Goal: Task Accomplishment & Management: Manage account settings

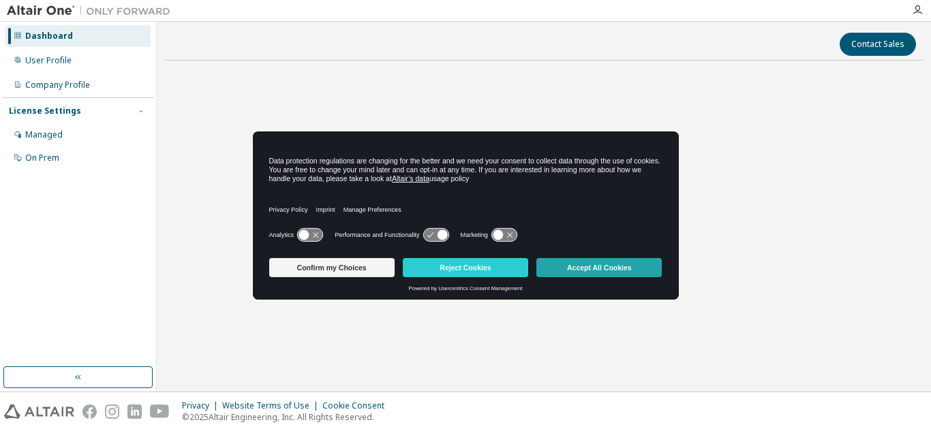
click at [593, 270] on button "Accept All Cookies" at bounding box center [598, 267] width 125 height 19
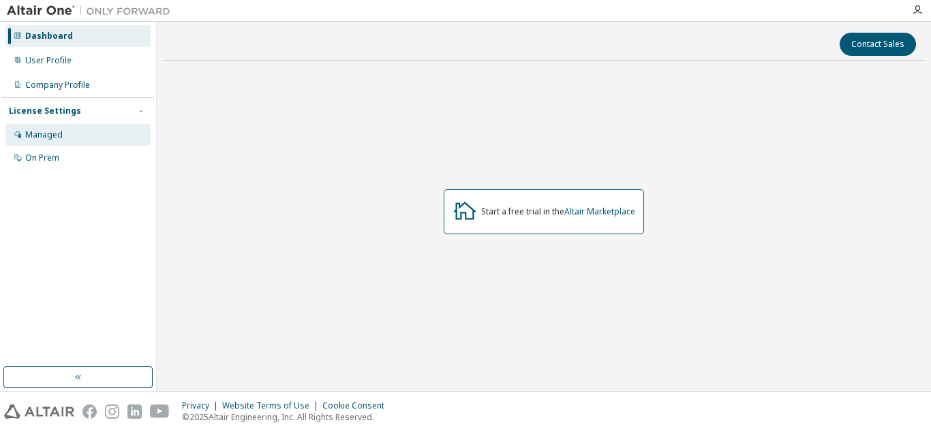
click at [76, 137] on div "Managed" at bounding box center [77, 135] width 145 height 22
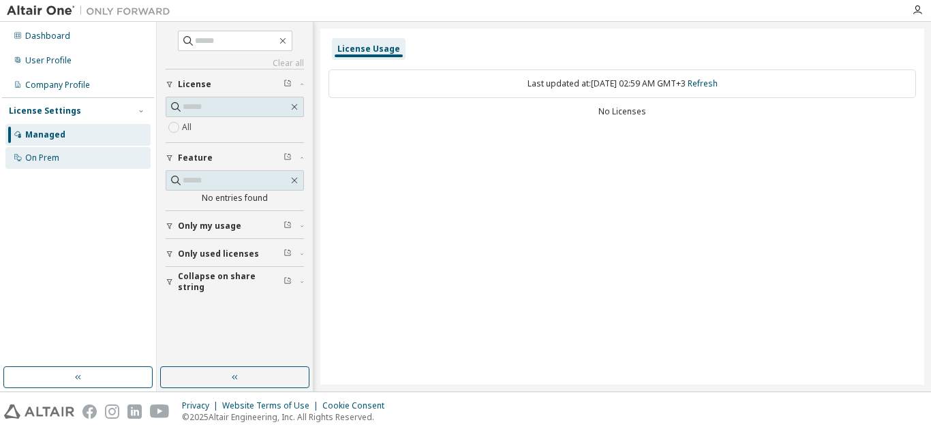
click at [44, 159] on div "On Prem" at bounding box center [42, 158] width 34 height 11
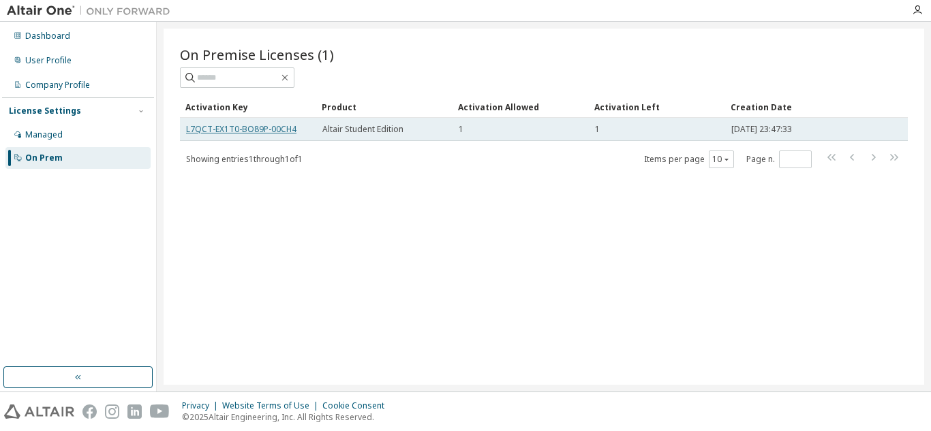
click at [286, 129] on link "L7QCT-EX1T0-BO89P-00CH4" at bounding box center [241, 129] width 110 height 12
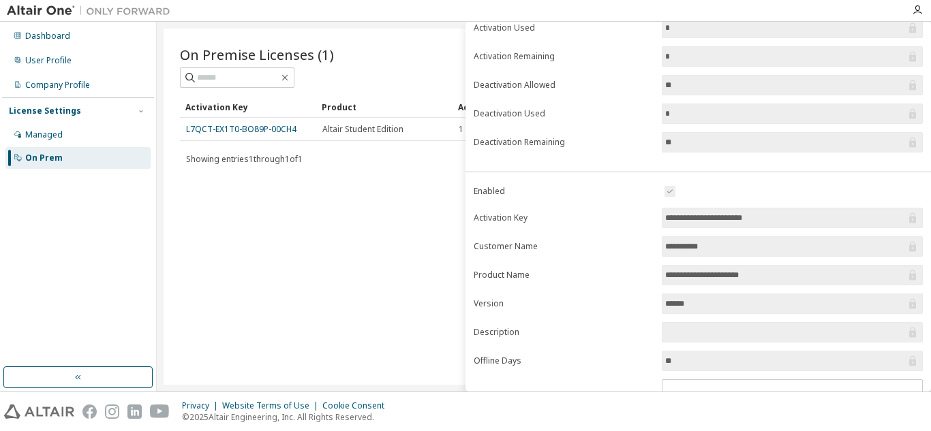
scroll to position [197, 0]
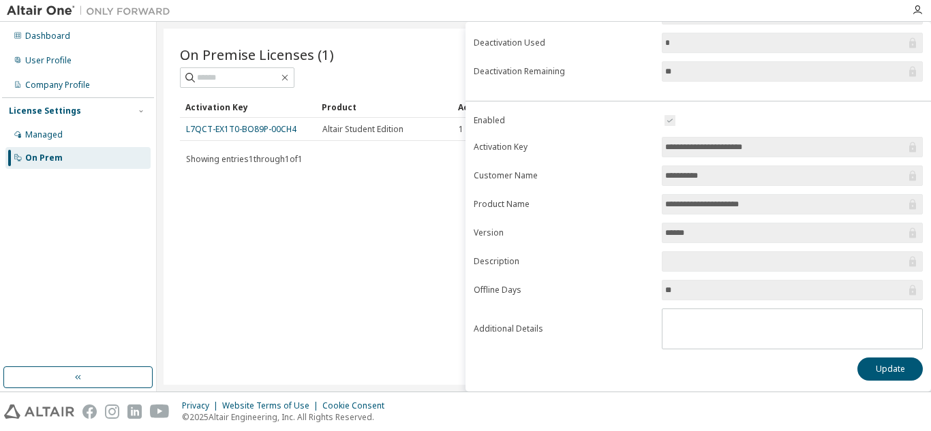
click at [691, 294] on input "**" at bounding box center [785, 290] width 240 height 14
click at [869, 362] on button "Update" at bounding box center [889, 369] width 65 height 23
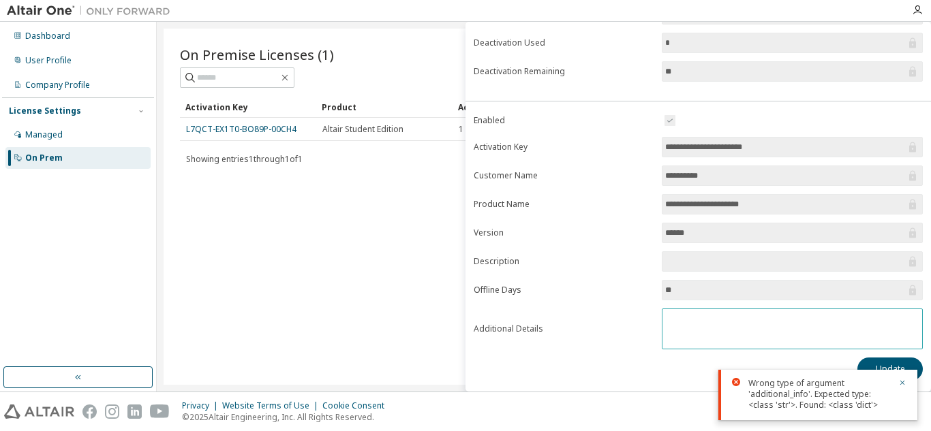
drag, startPoint x: 683, startPoint y: 320, endPoint x: 619, endPoint y: 324, distance: 63.5
click at [634, 321] on form "**********" at bounding box center [697, 230] width 449 height 237
click at [108, 142] on div "Managed" at bounding box center [77, 135] width 145 height 22
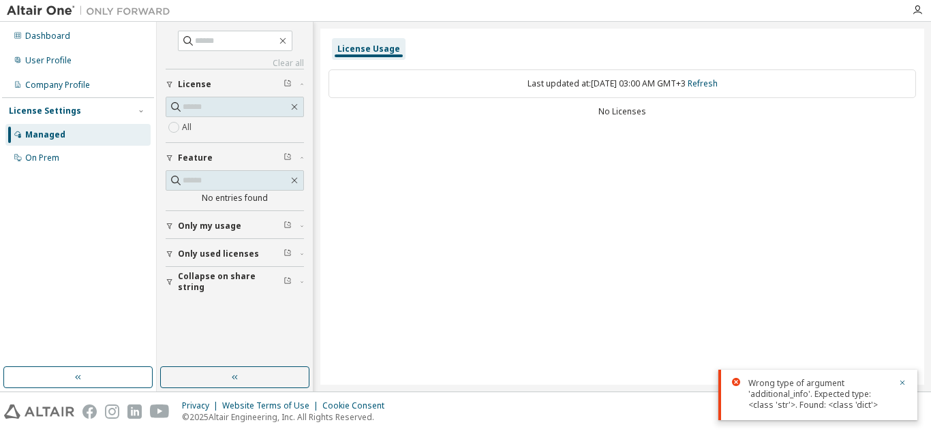
click at [228, 251] on span "Only used licenses" at bounding box center [218, 254] width 81 height 11
click at [198, 255] on span "Only used licenses" at bounding box center [218, 254] width 81 height 11
click at [737, 383] on icon at bounding box center [736, 382] width 8 height 8
click at [92, 155] on div "On Prem" at bounding box center [77, 158] width 145 height 22
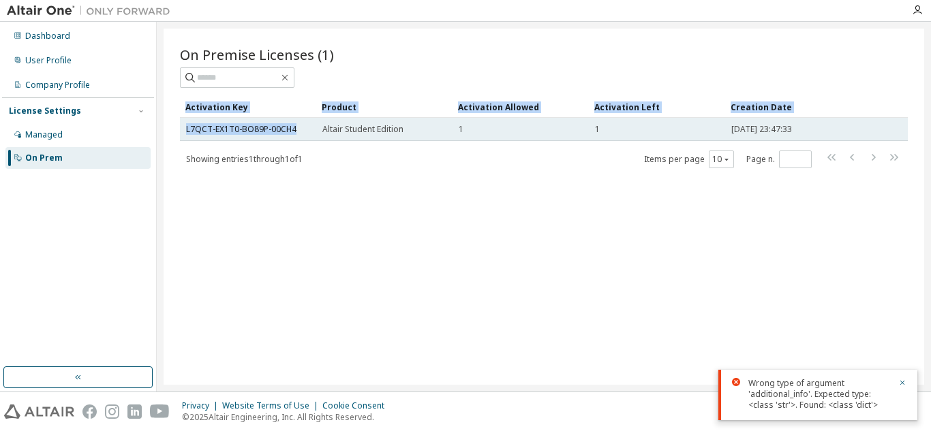
drag, startPoint x: 189, startPoint y: 127, endPoint x: 299, endPoint y: 129, distance: 109.7
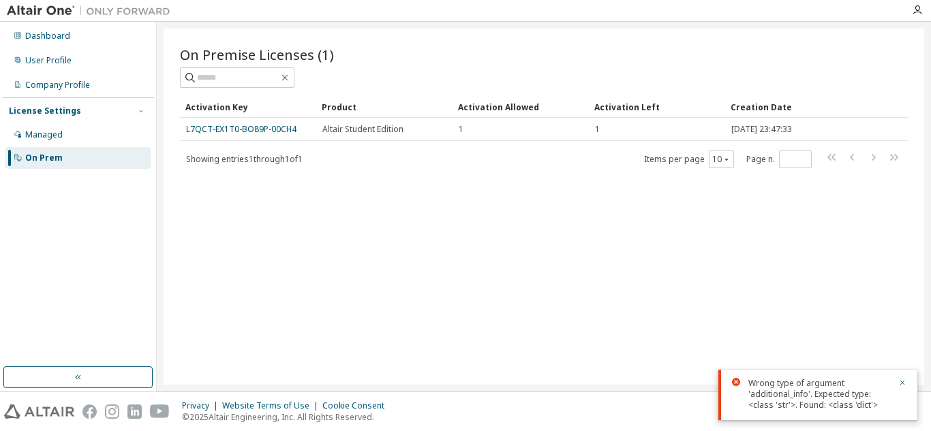
click at [238, 320] on div "On Premise Licenses (1) Clear Load Save Save As Field Operator Value Select fil…" at bounding box center [544, 207] width 760 height 356
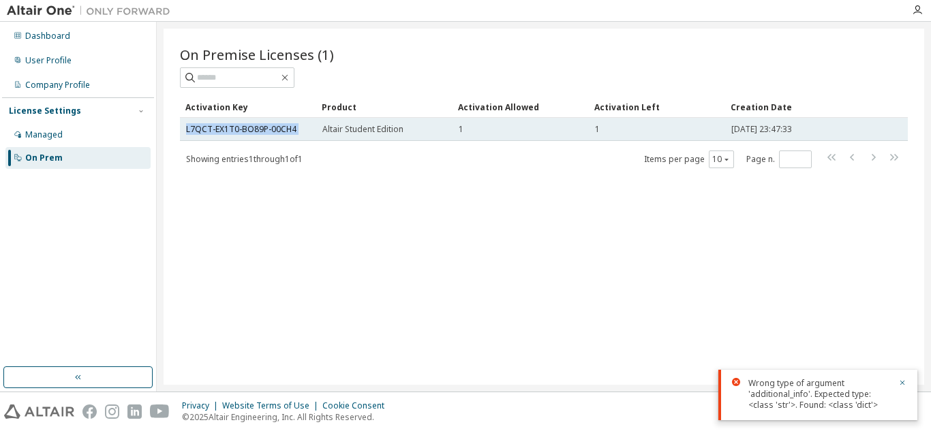
drag, startPoint x: 187, startPoint y: 131, endPoint x: 322, endPoint y: 128, distance: 134.2
click at [322, 128] on tr "L7QCT-EX1T0-BO89P-00CH4 Altair Student Edition 1 1 2025-10-08 23:47:33" at bounding box center [544, 129] width 728 height 23
copy td "L7QCT-EX1T0-BO89P-00CH4"
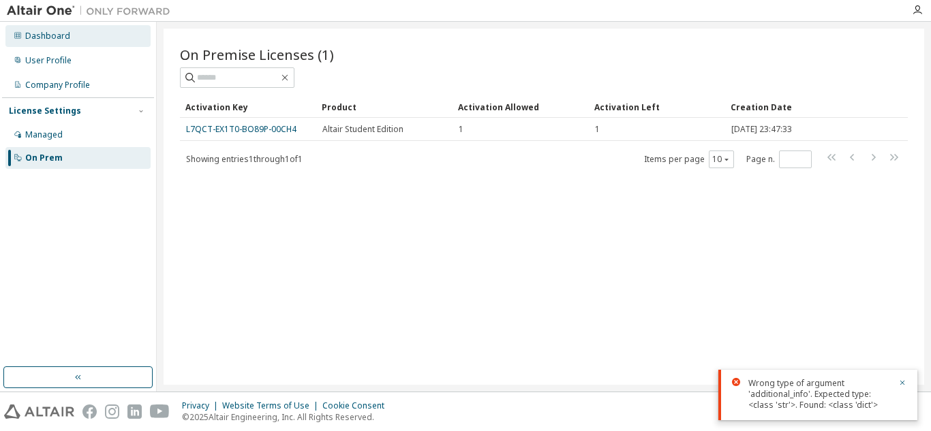
click at [84, 33] on div "Dashboard" at bounding box center [77, 36] width 145 height 22
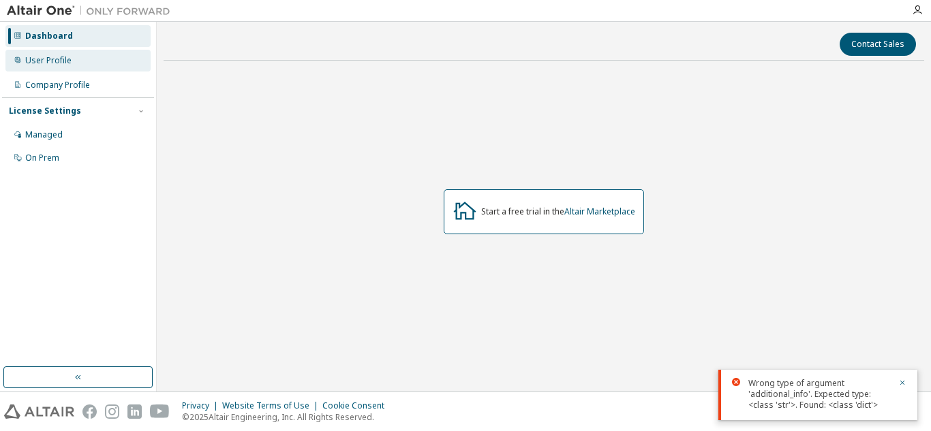
click at [78, 59] on div "User Profile" at bounding box center [77, 61] width 145 height 22
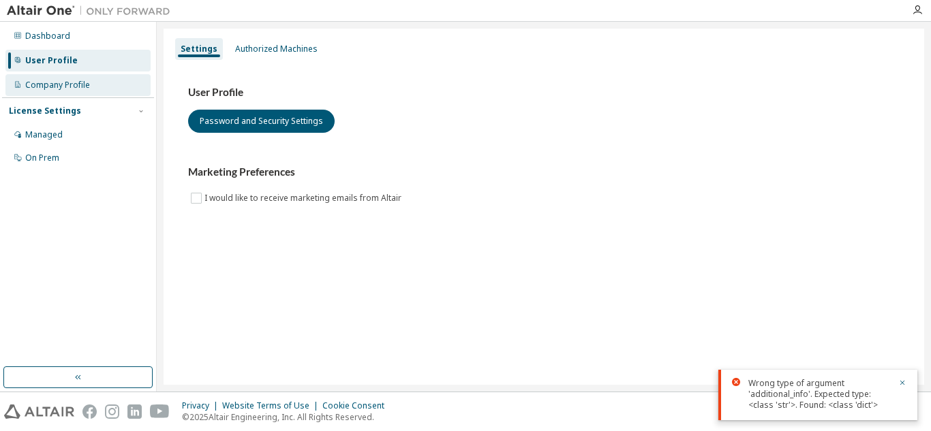
click at [78, 86] on div "Company Profile" at bounding box center [57, 85] width 65 height 11
